Goal: Information Seeking & Learning: Learn about a topic

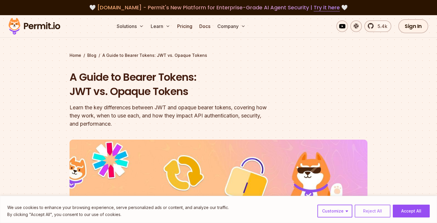
click at [375, 215] on button "Reject All" at bounding box center [373, 210] width 36 height 13
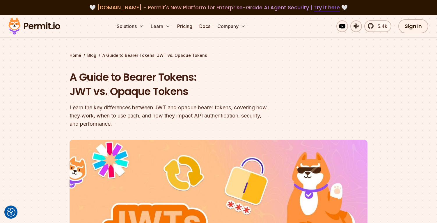
click at [27, 104] on section "Home / Blog / A Guide to Bearer Tokens: JWT vs. Opaque Tokens A Guide to Bearer…" at bounding box center [218, 183] width 437 height 337
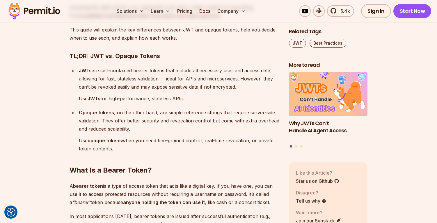
scroll to position [470, 0]
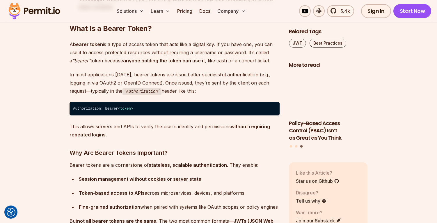
scroll to position [606, 0]
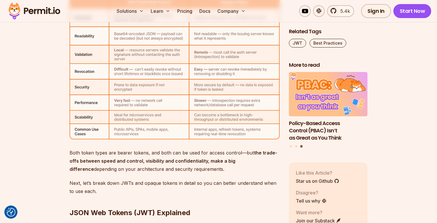
scroll to position [1928, 0]
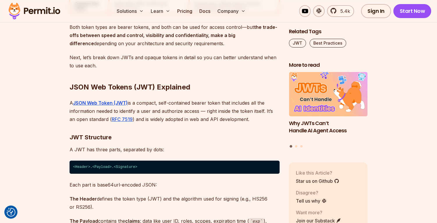
scroll to position [2053, 0]
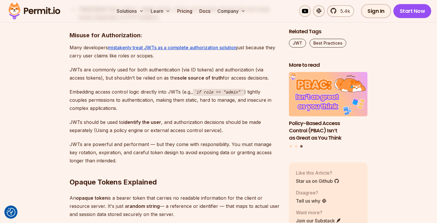
scroll to position [2612, 0]
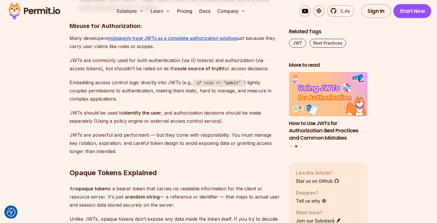
click at [39, 115] on section "Table of Contents Bearer tokens play an important role in securing APIs and man…" at bounding box center [218, 174] width 437 height 4868
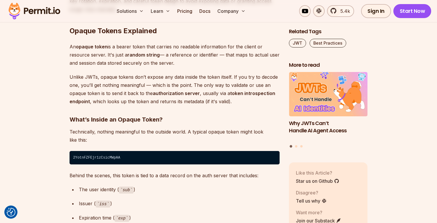
scroll to position [2754, 0]
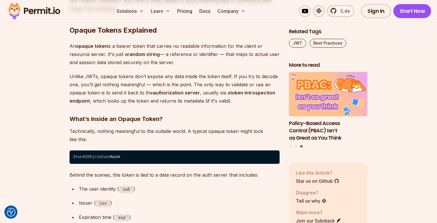
click at [40, 115] on section "Table of Contents Bearer tokens play an important role in securing APIs and man…" at bounding box center [218, 32] width 437 height 4868
click at [40, 120] on section "Table of Contents Bearer tokens play an important role in securing APIs and man…" at bounding box center [218, 32] width 437 height 4868
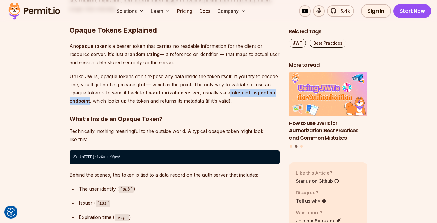
drag, startPoint x: 230, startPoint y: 91, endPoint x: 89, endPoint y: 101, distance: 141.4
click at [89, 101] on strong "token introspection endpoint" at bounding box center [173, 97] width 206 height 14
copy strong "token introspection endpoint"
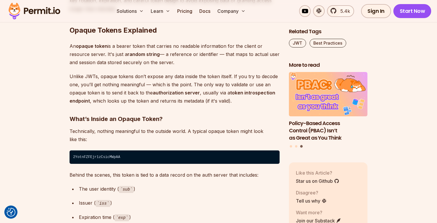
click at [183, 92] on strong "authorization server" at bounding box center [176, 93] width 47 height 6
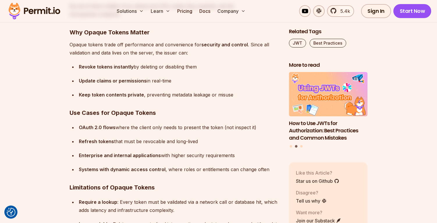
scroll to position [3023, 0]
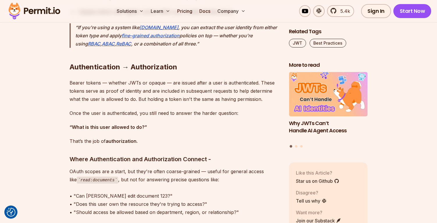
scroll to position [4084, 0]
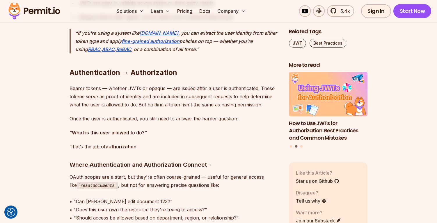
click at [213, 95] on p "Bearer tokens — whether JWTs or opaque — are issued after a user is authenticat…" at bounding box center [175, 96] width 210 height 24
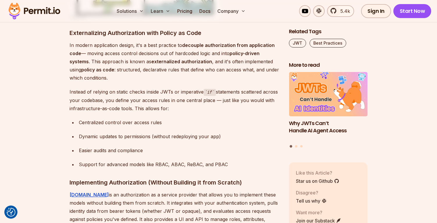
scroll to position [4500, 0]
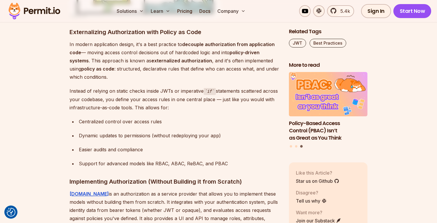
click at [166, 78] on p "In modern application design, it's a best practice to decouple authorization fr…" at bounding box center [175, 60] width 210 height 41
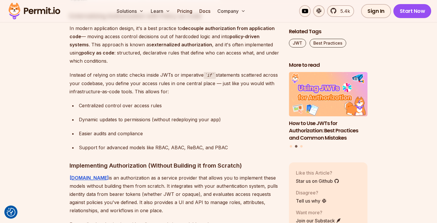
scroll to position [4516, 0]
click at [182, 59] on p "In modern application design, it's a best practice to decouple authorization fr…" at bounding box center [175, 44] width 210 height 41
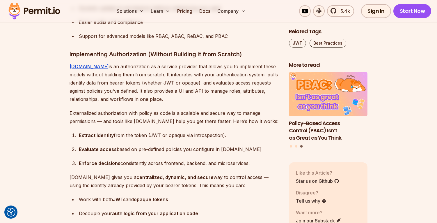
scroll to position [4629, 0]
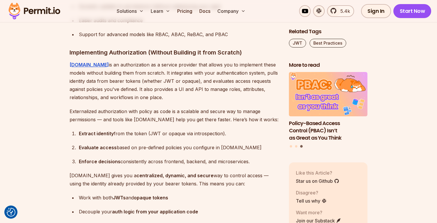
click at [182, 91] on p "Permit.io is an authorization as a service provider that allows you to implemen…" at bounding box center [175, 81] width 210 height 41
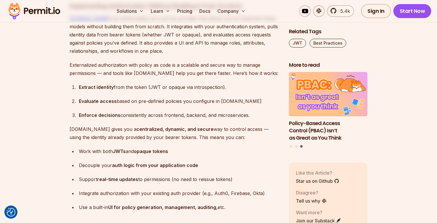
scroll to position [4677, 0]
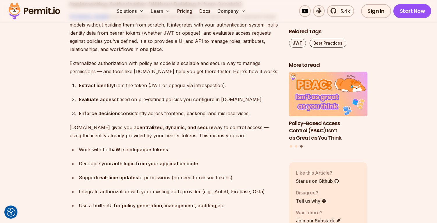
click at [178, 87] on div "Extract identity from the token (JWT or opaque via introspection)." at bounding box center [179, 85] width 201 height 8
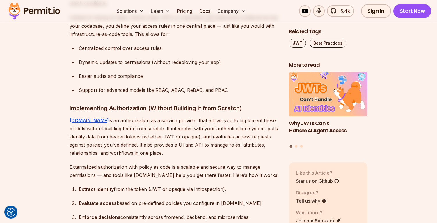
scroll to position [4570, 0]
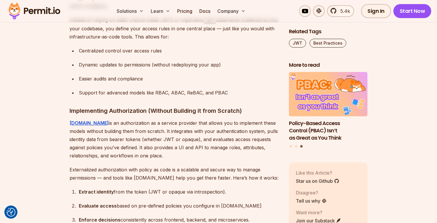
click at [192, 110] on h3 "Implementing Authorization (Without Building it from Scratch)" at bounding box center [175, 110] width 210 height 9
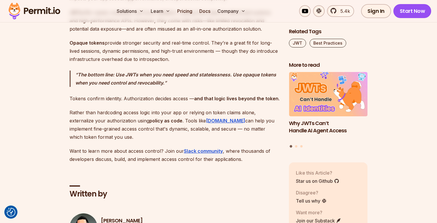
scroll to position [4936, 0]
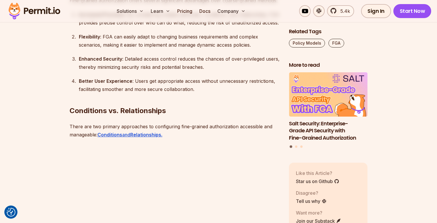
scroll to position [2064, 0]
